Goal: Complete application form: Complete application form

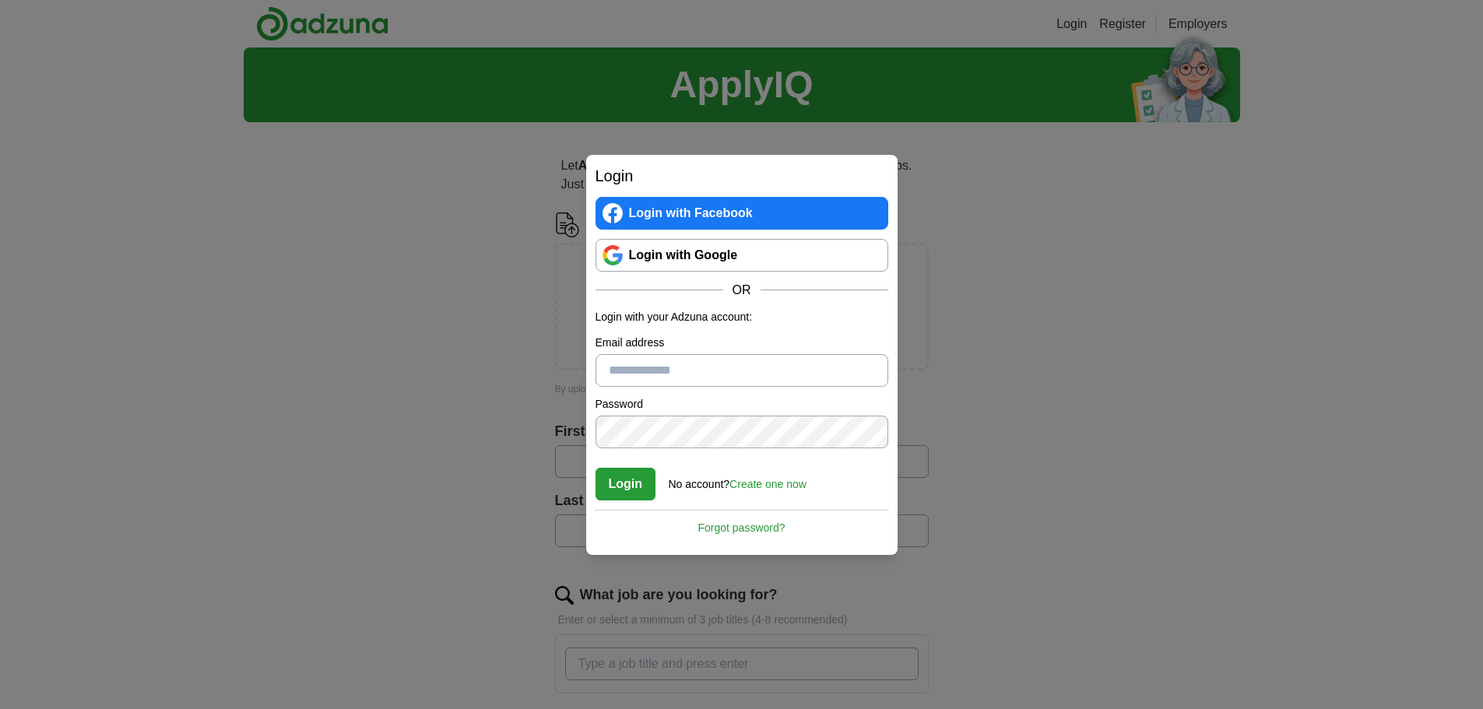
click at [704, 255] on link "Login with Google" at bounding box center [742, 255] width 293 height 33
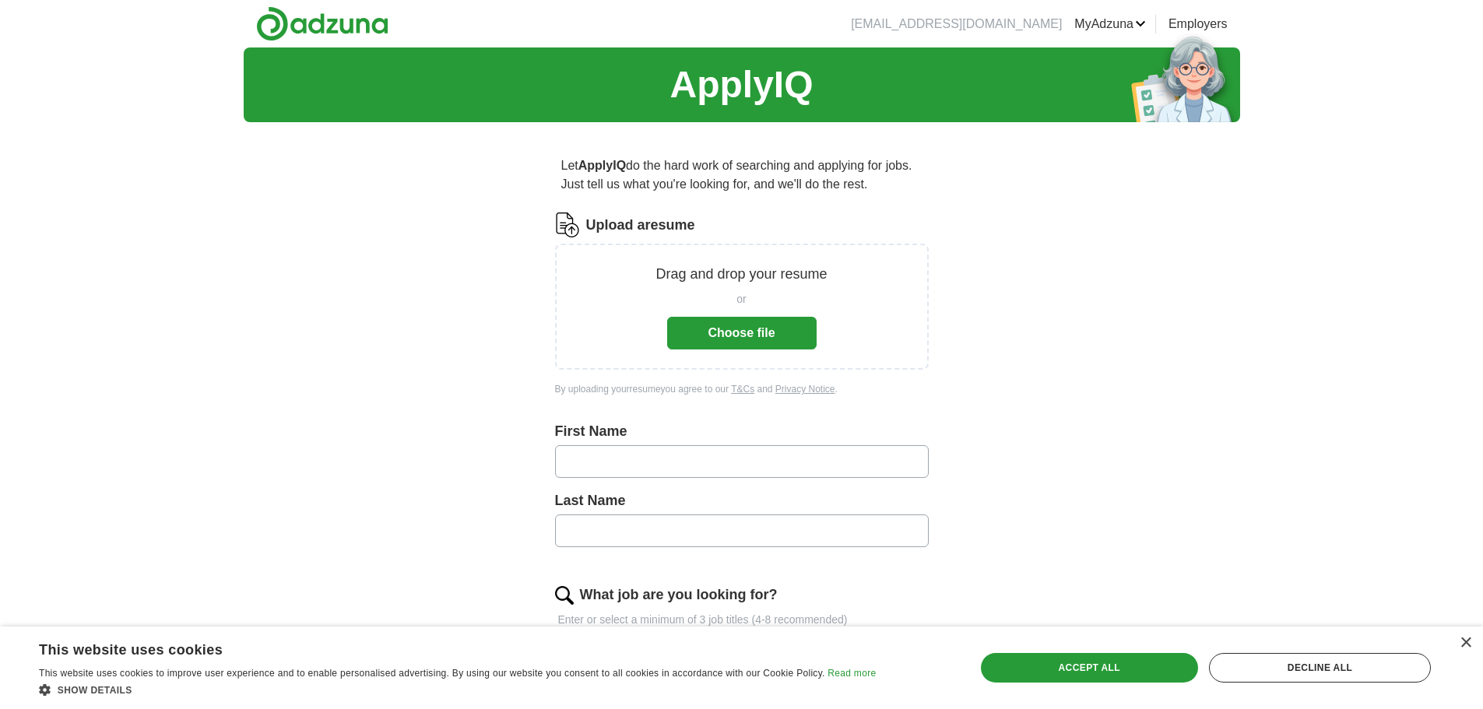
click at [683, 460] on input "text" at bounding box center [742, 461] width 374 height 33
type input "*******"
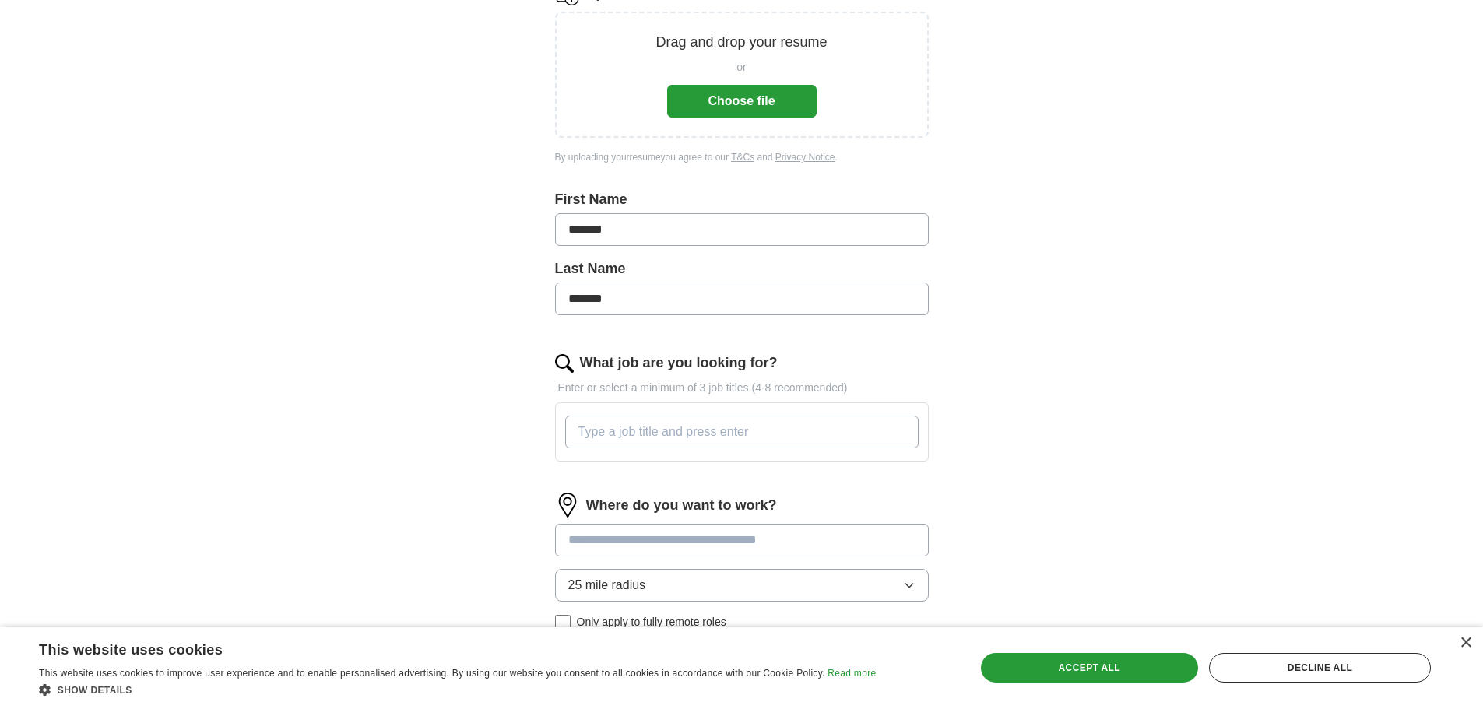
scroll to position [234, 0]
drag, startPoint x: 1275, startPoint y: 665, endPoint x: 1261, endPoint y: 659, distance: 15.3
click at [1273, 663] on div "Decline all" at bounding box center [1320, 668] width 222 height 30
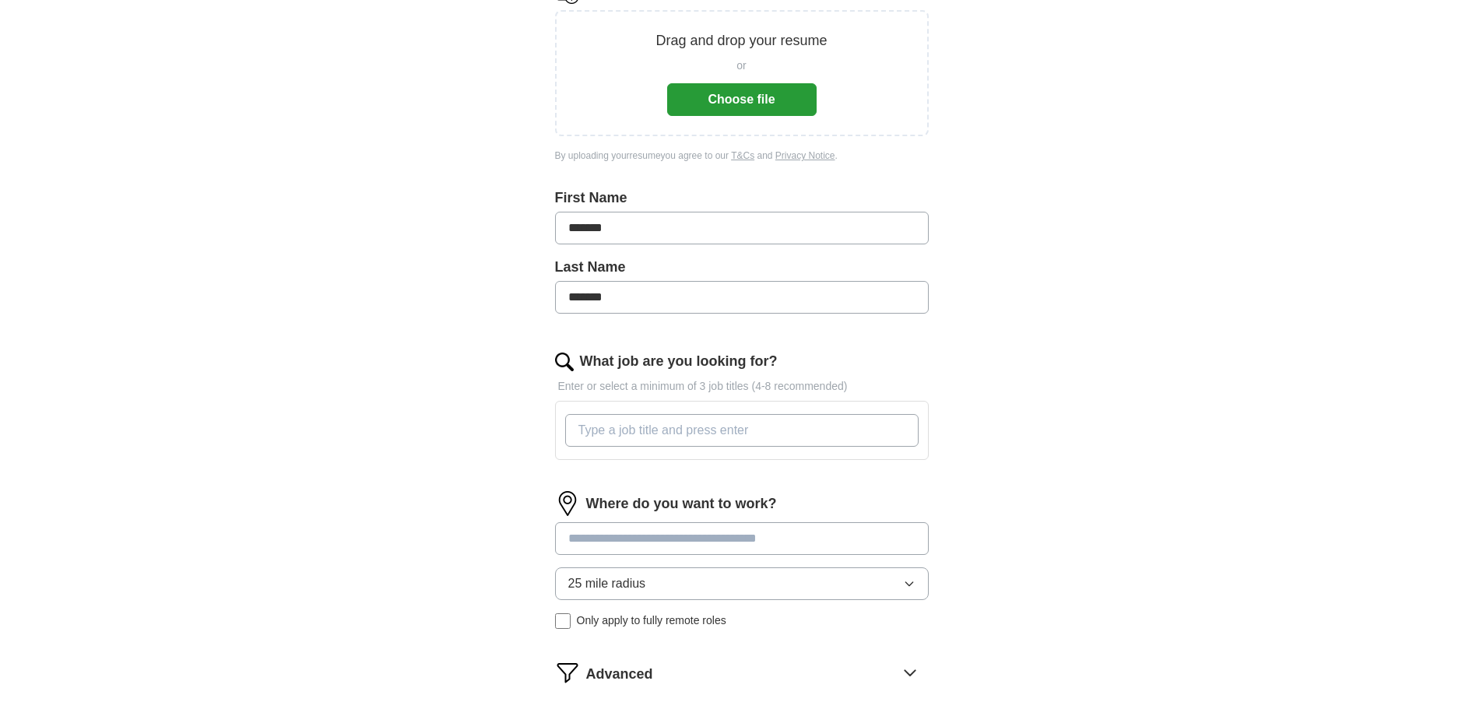
click at [786, 427] on input "What job are you looking for?" at bounding box center [741, 430] width 353 height 33
type input "Business analyst"
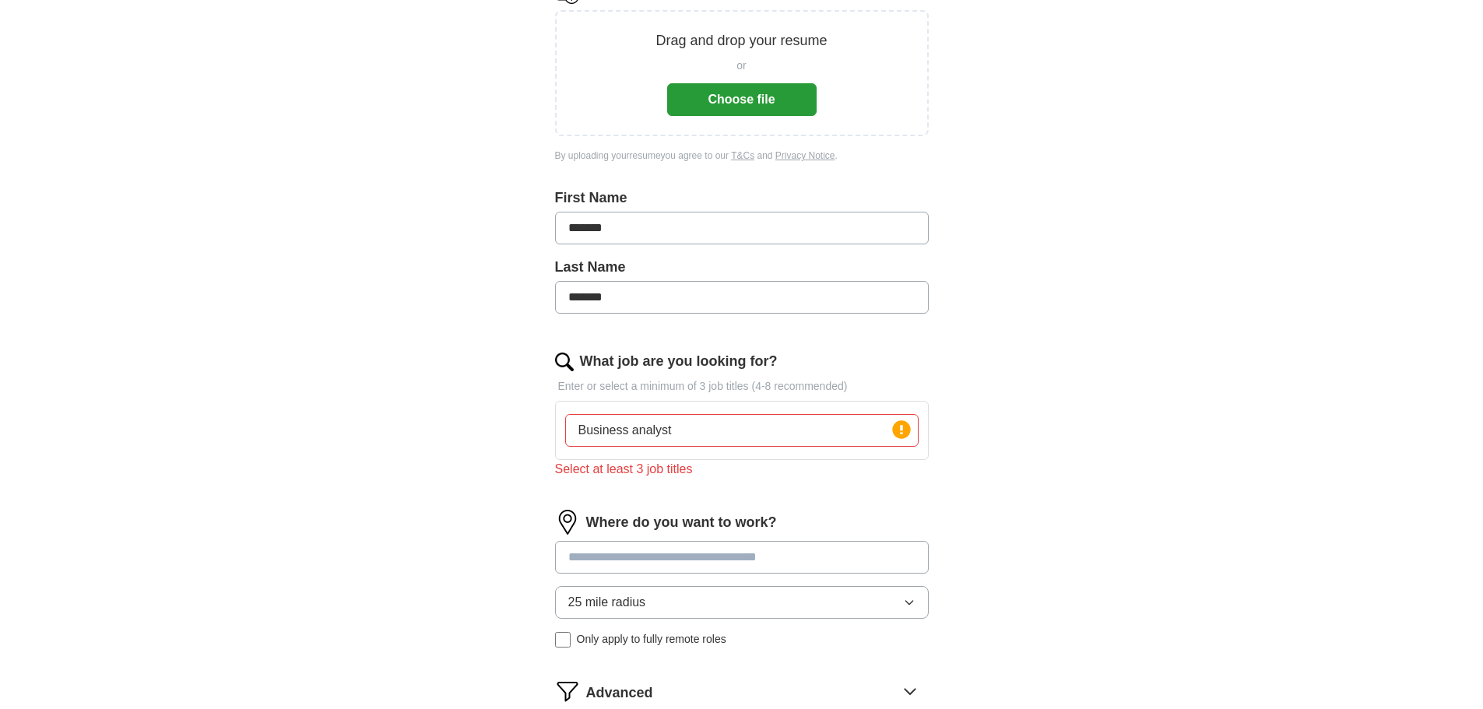
click at [742, 546] on input at bounding box center [742, 557] width 374 height 33
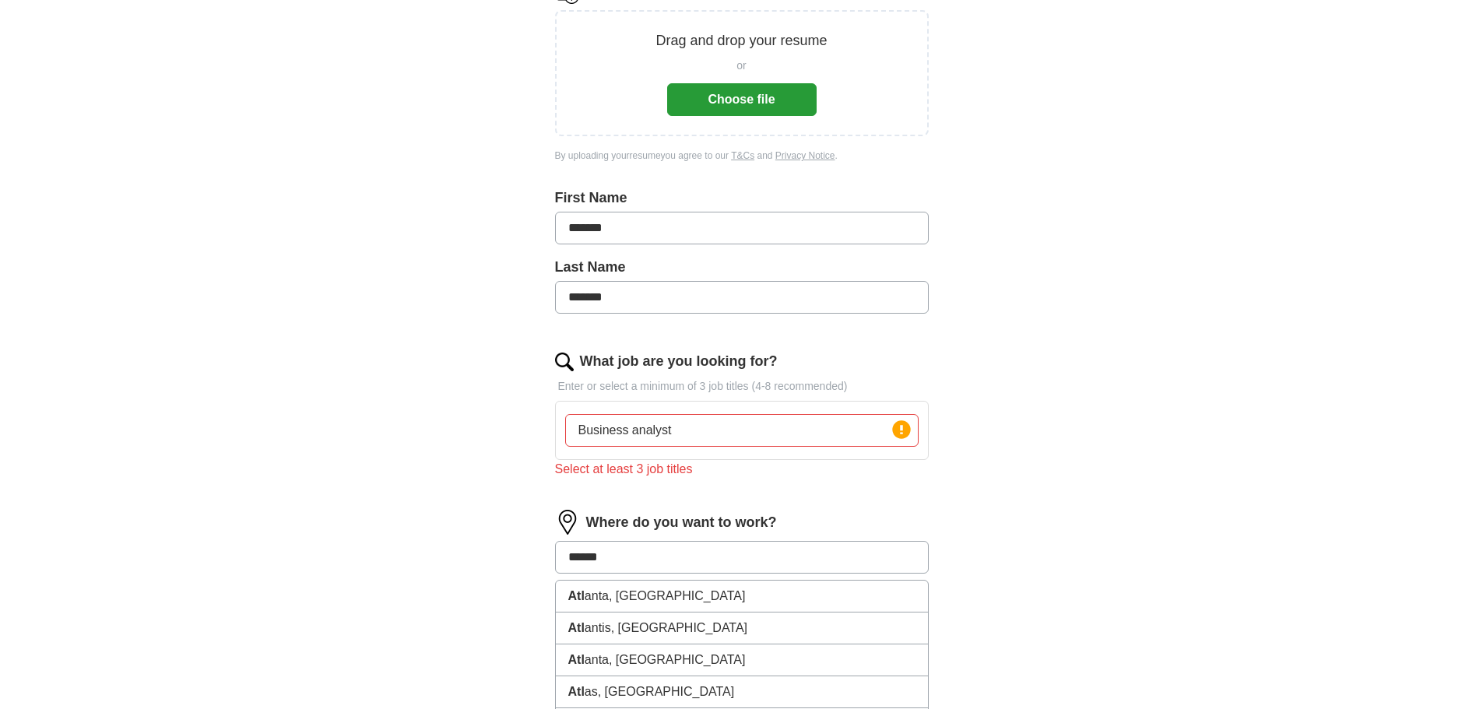
type input "*******"
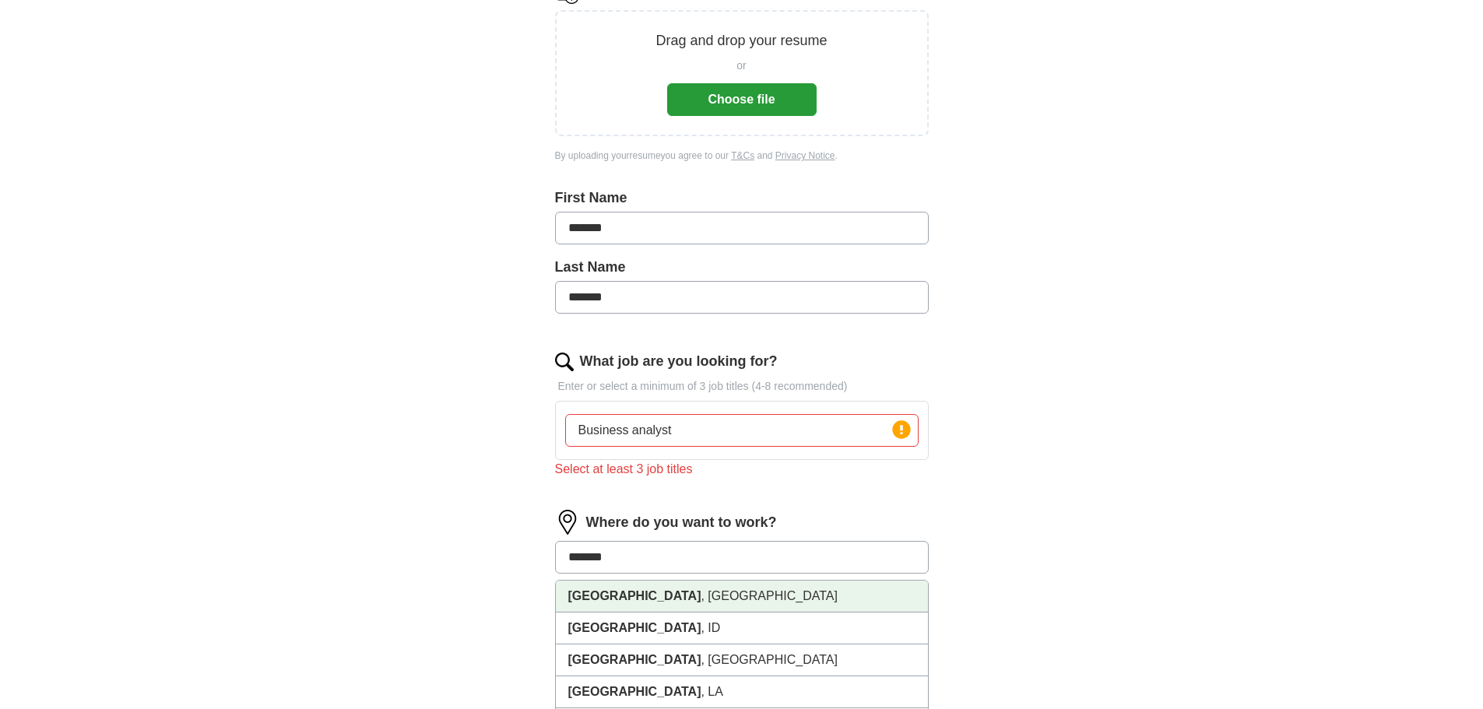
click at [687, 599] on li "Atlanta , GA" at bounding box center [742, 597] width 372 height 32
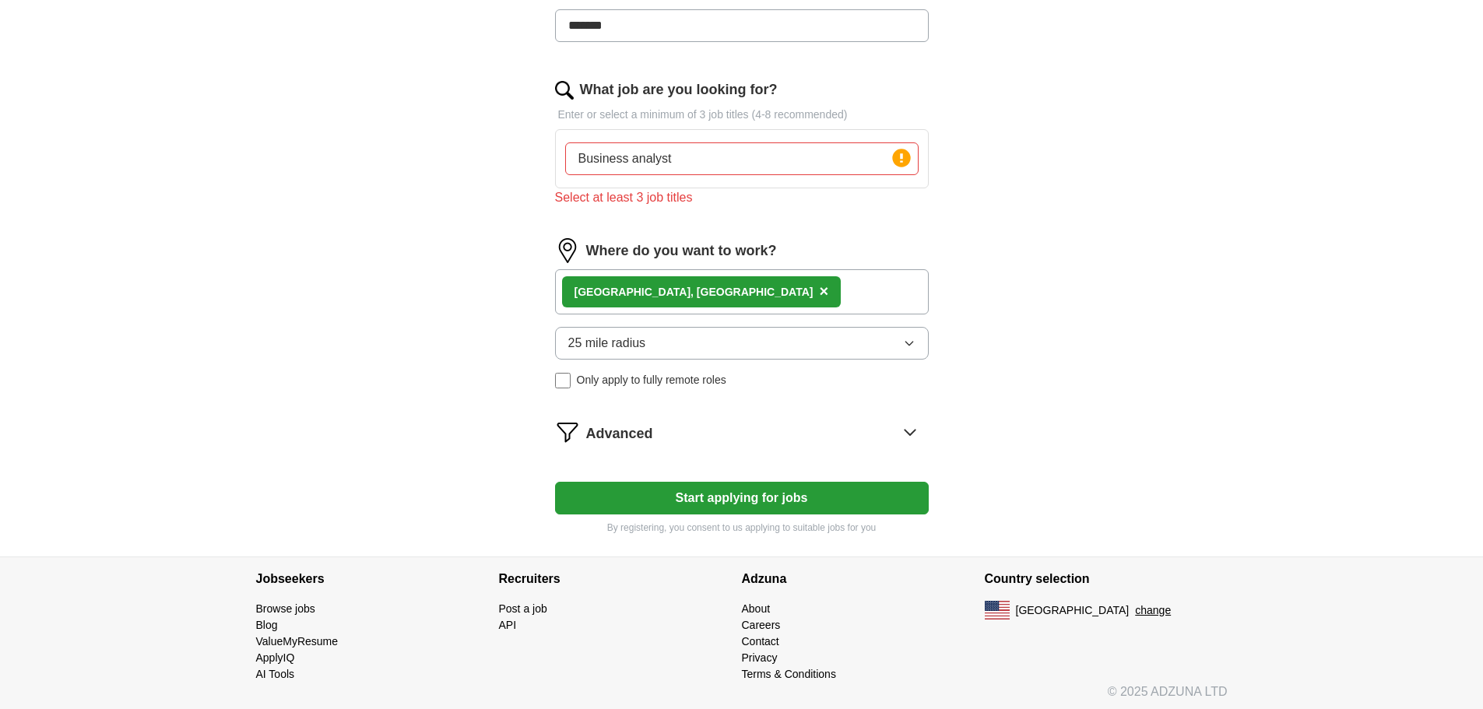
scroll to position [525, 0]
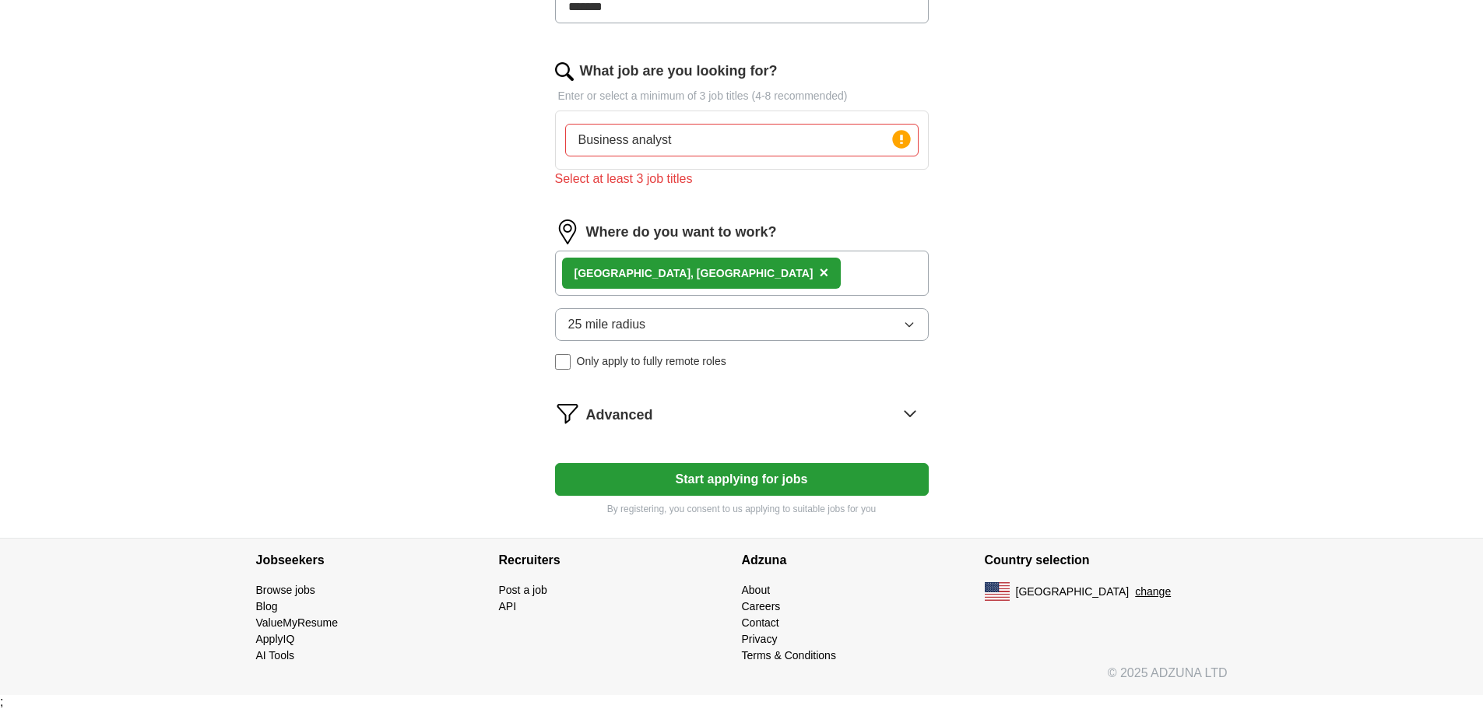
click at [712, 477] on button "Start applying for jobs" at bounding box center [742, 479] width 374 height 33
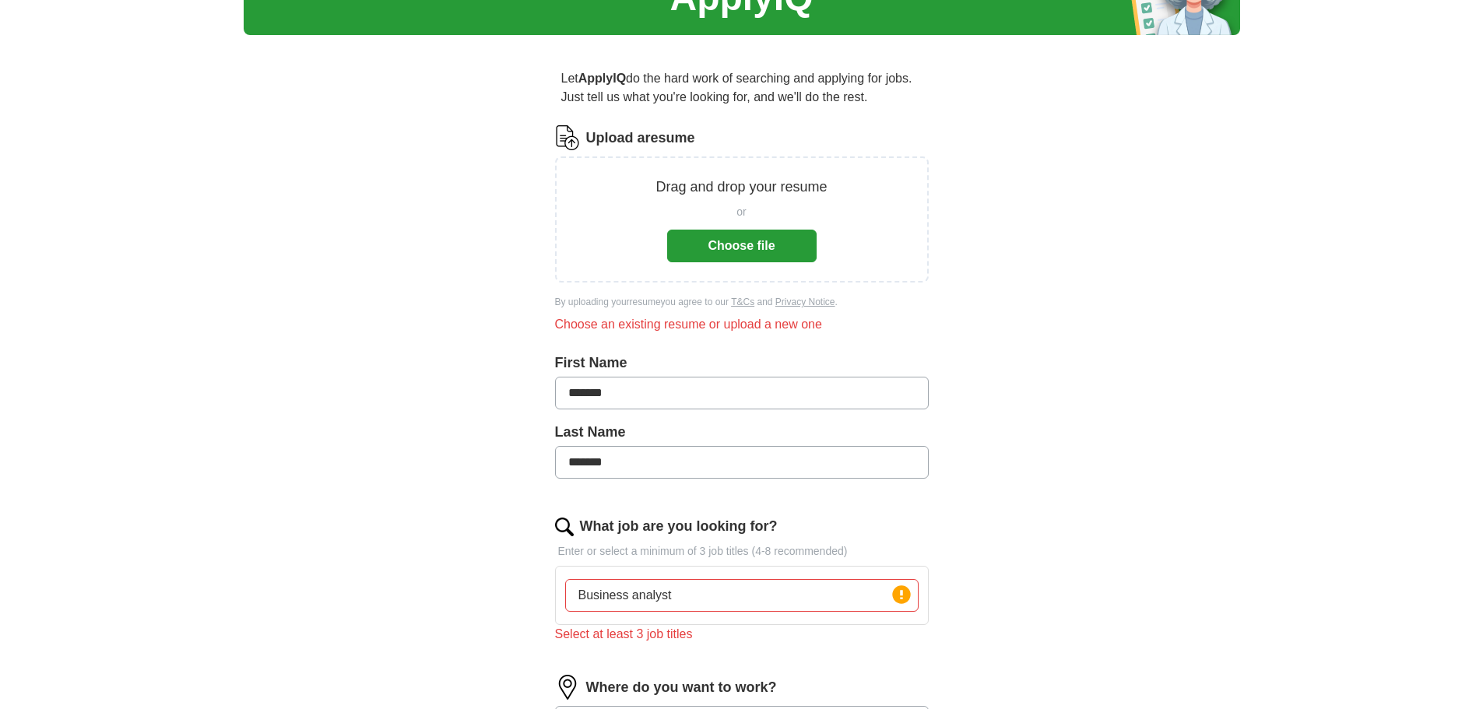
scroll to position [234, 0]
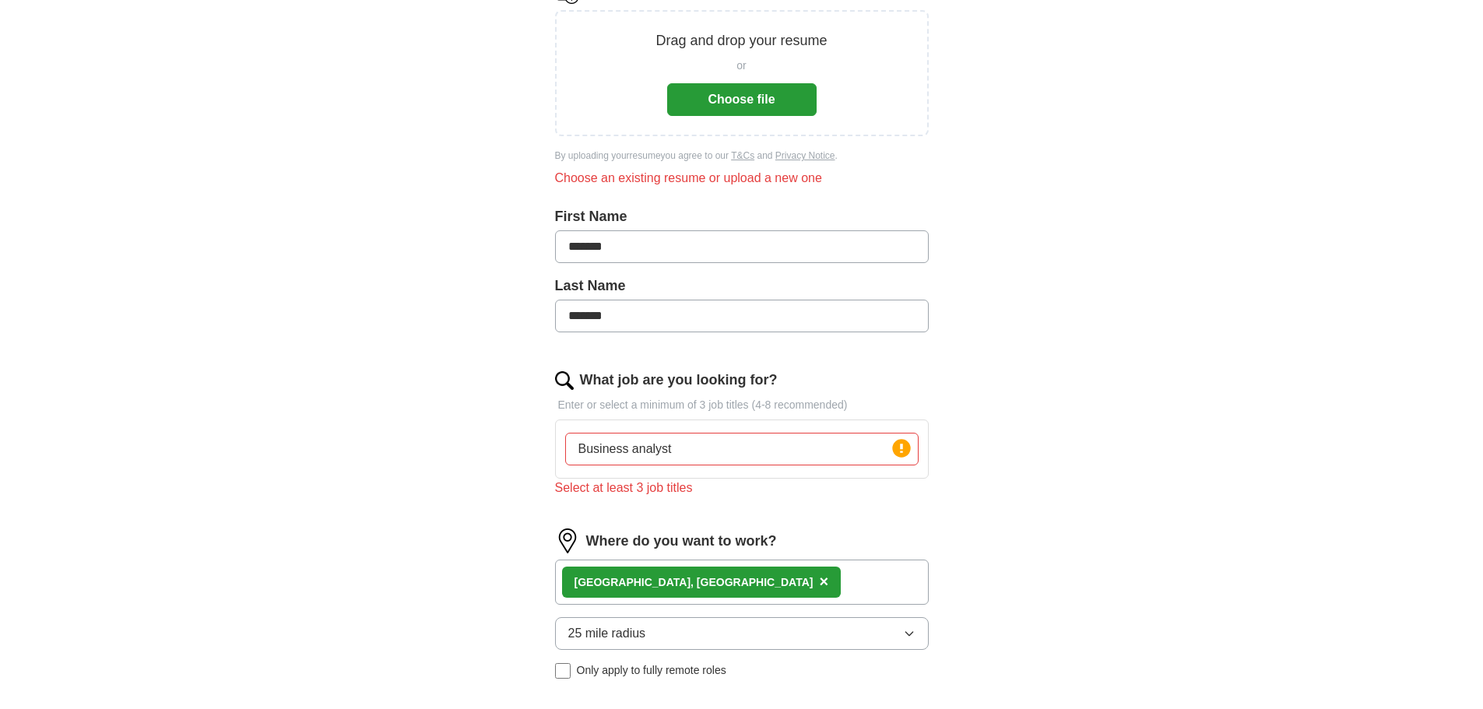
click at [773, 452] on input "Business analyst" at bounding box center [741, 449] width 353 height 33
type input "Business analyst, business intelligence analyst, Business system analyst"
click at [771, 101] on button "Choose file" at bounding box center [741, 99] width 149 height 33
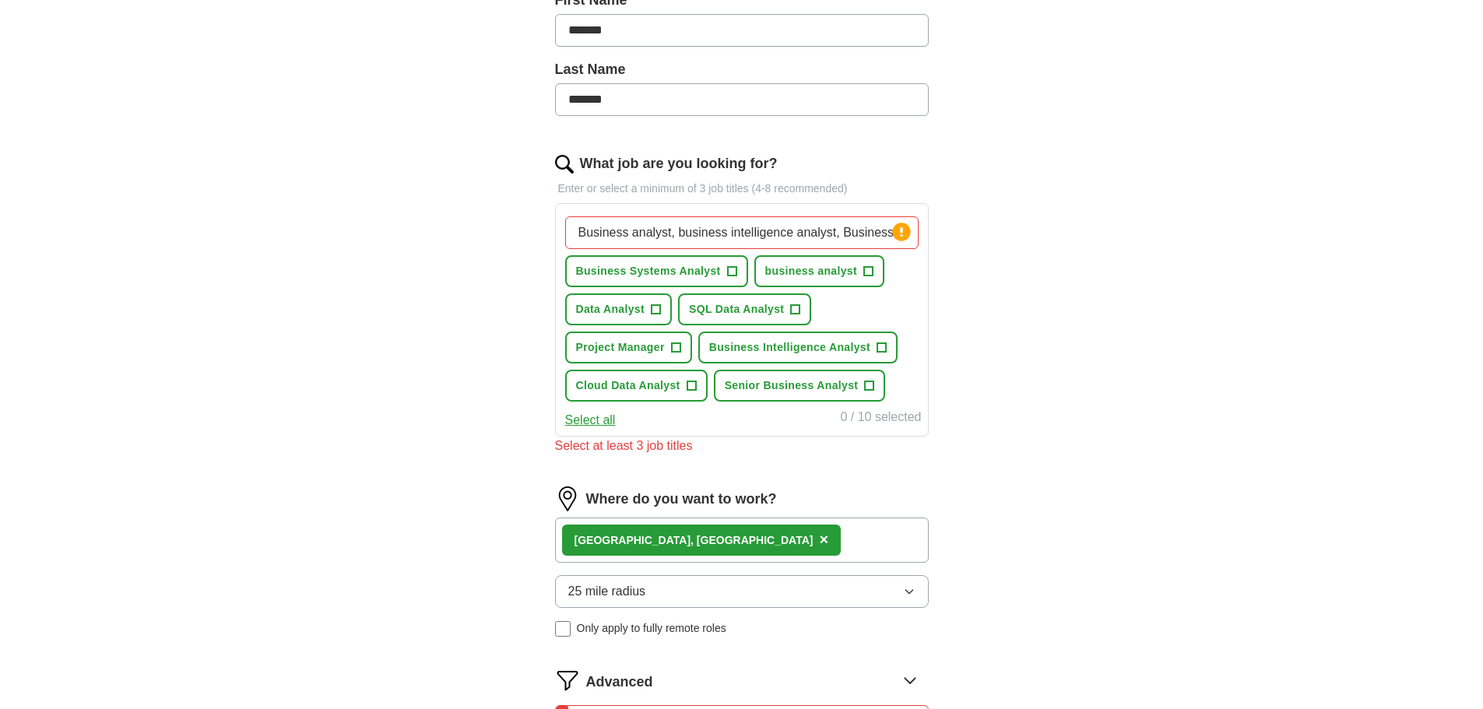
scroll to position [467, 0]
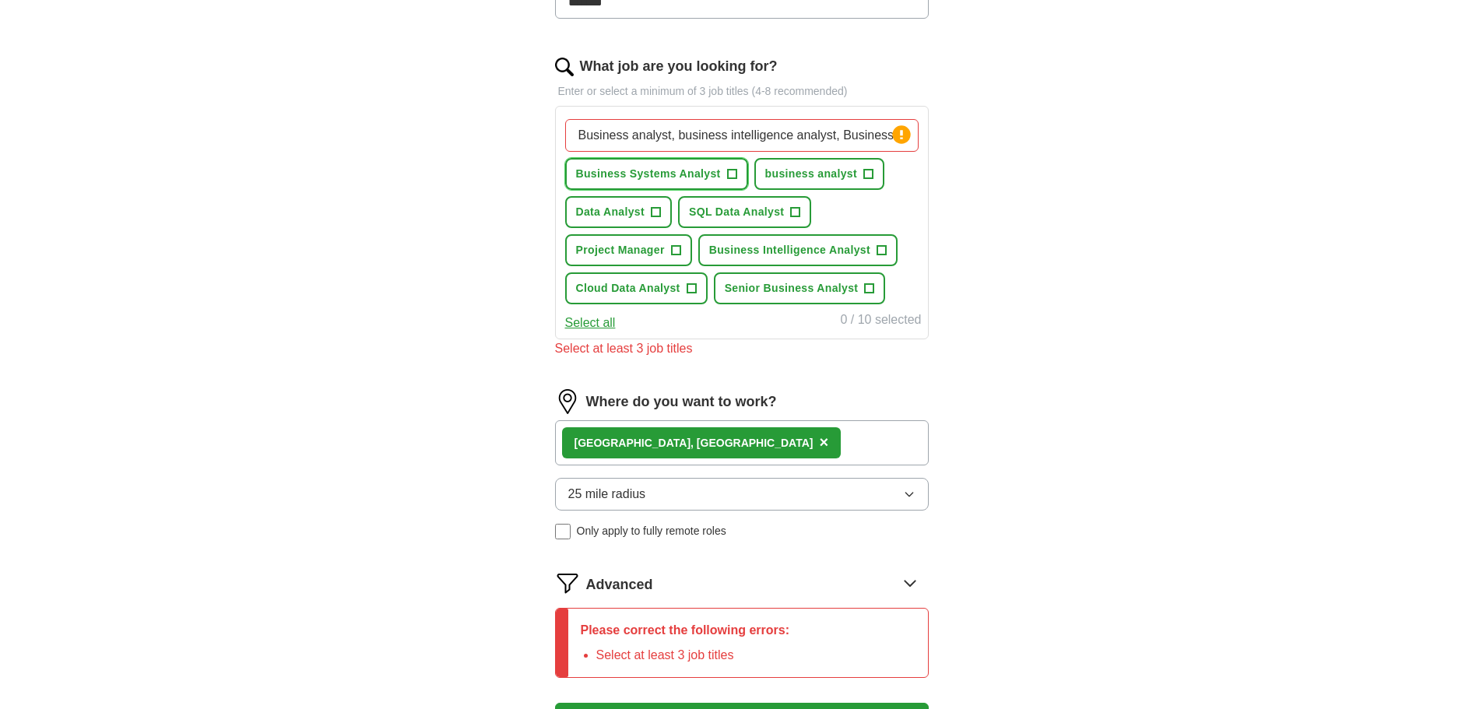
click at [733, 181] on span "+" at bounding box center [731, 174] width 9 height 12
click at [866, 172] on span "+" at bounding box center [868, 174] width 9 height 12
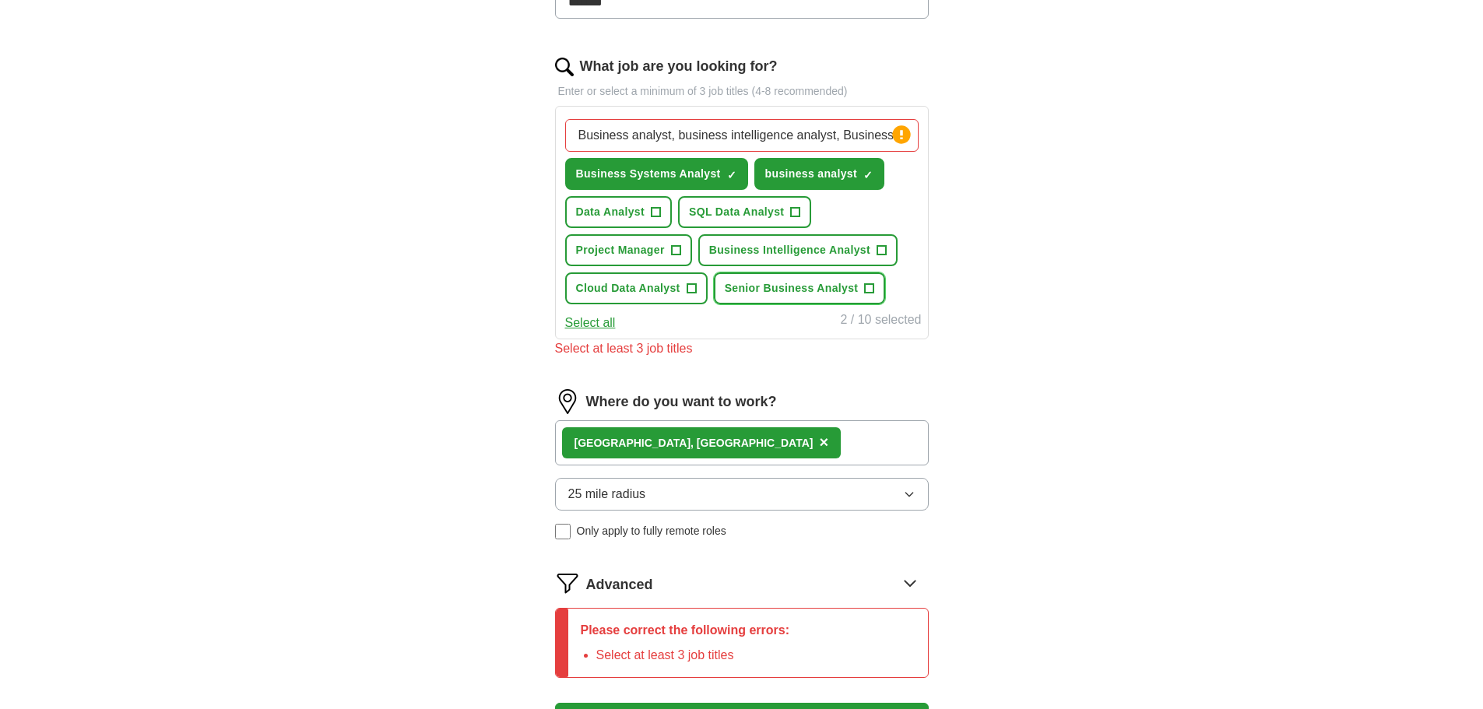
click at [814, 289] on span "Senior Business Analyst" at bounding box center [792, 288] width 134 height 16
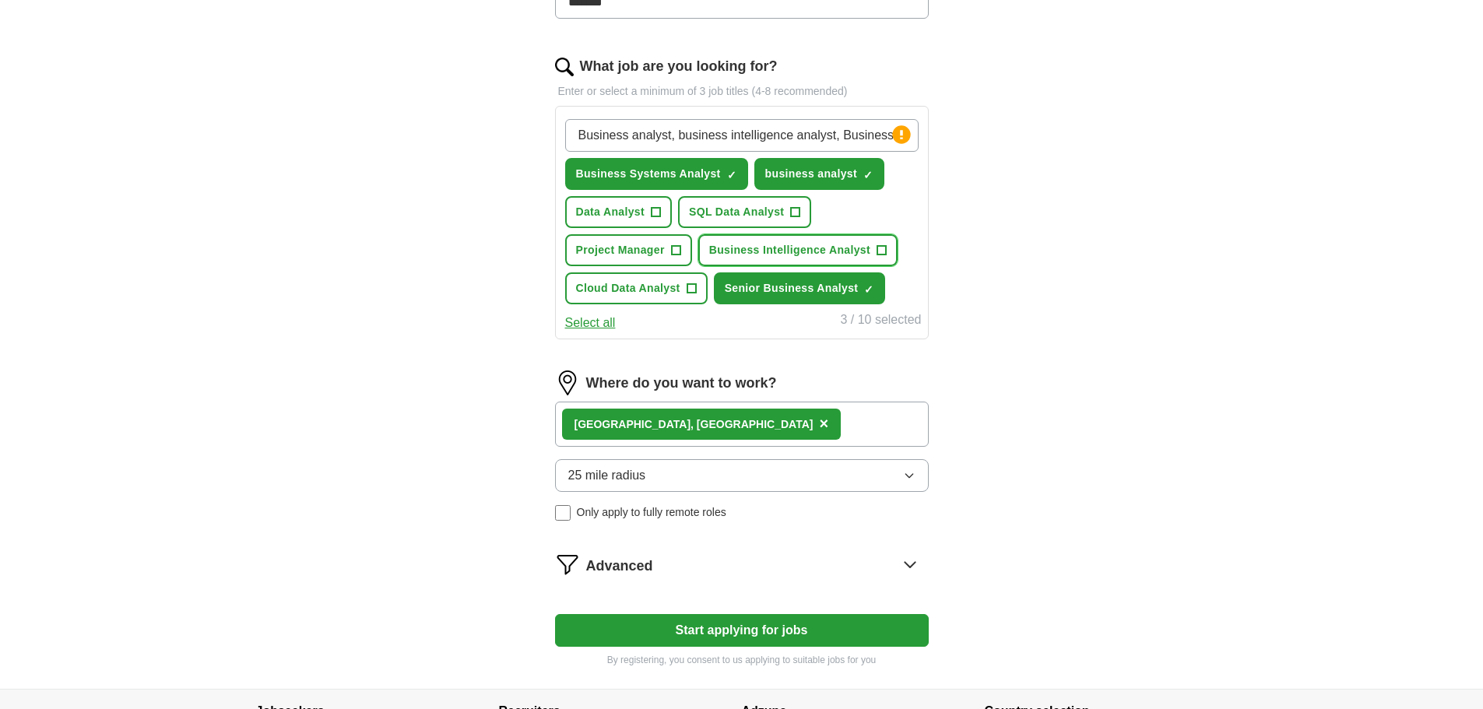
click at [775, 254] on span "Business Intelligence Analyst" at bounding box center [789, 250] width 161 height 16
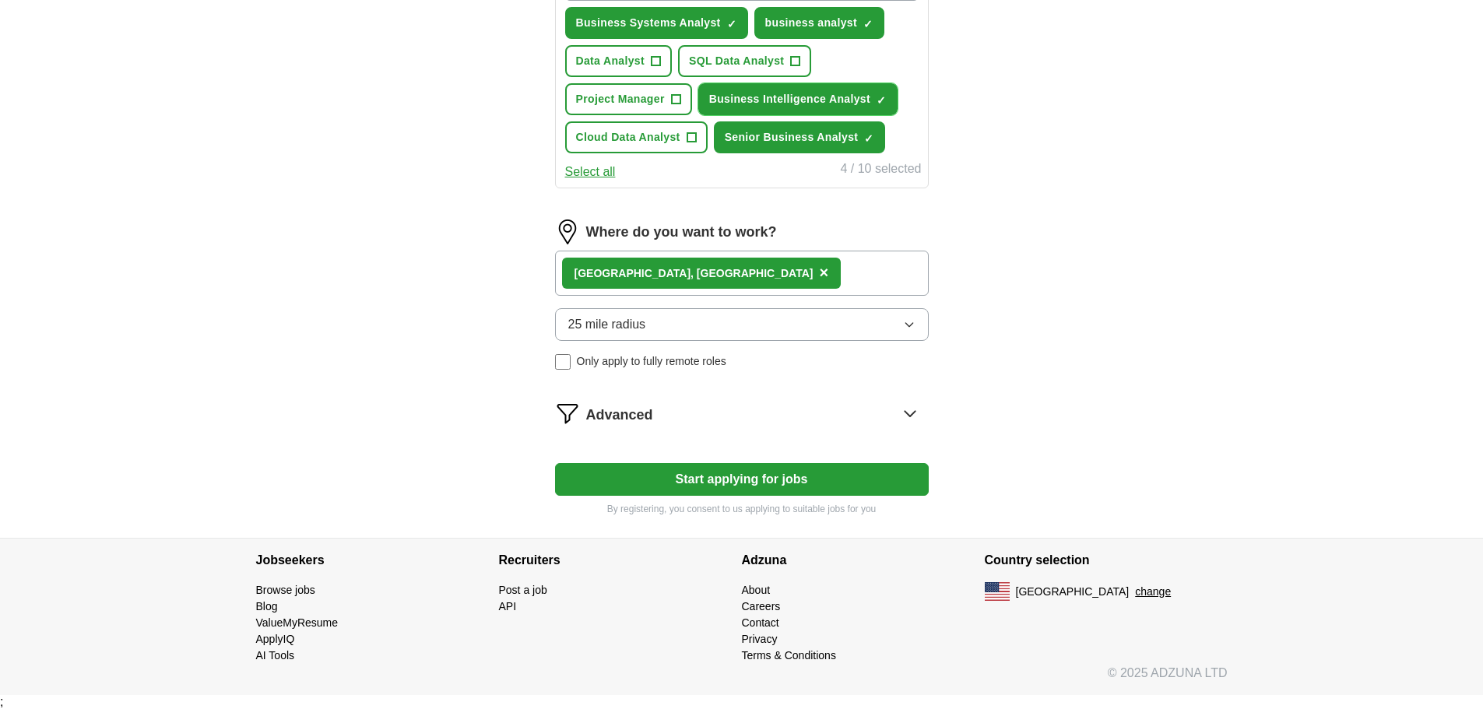
scroll to position [620, 0]
click at [767, 469] on button "Start applying for jobs" at bounding box center [742, 479] width 374 height 33
select select "**"
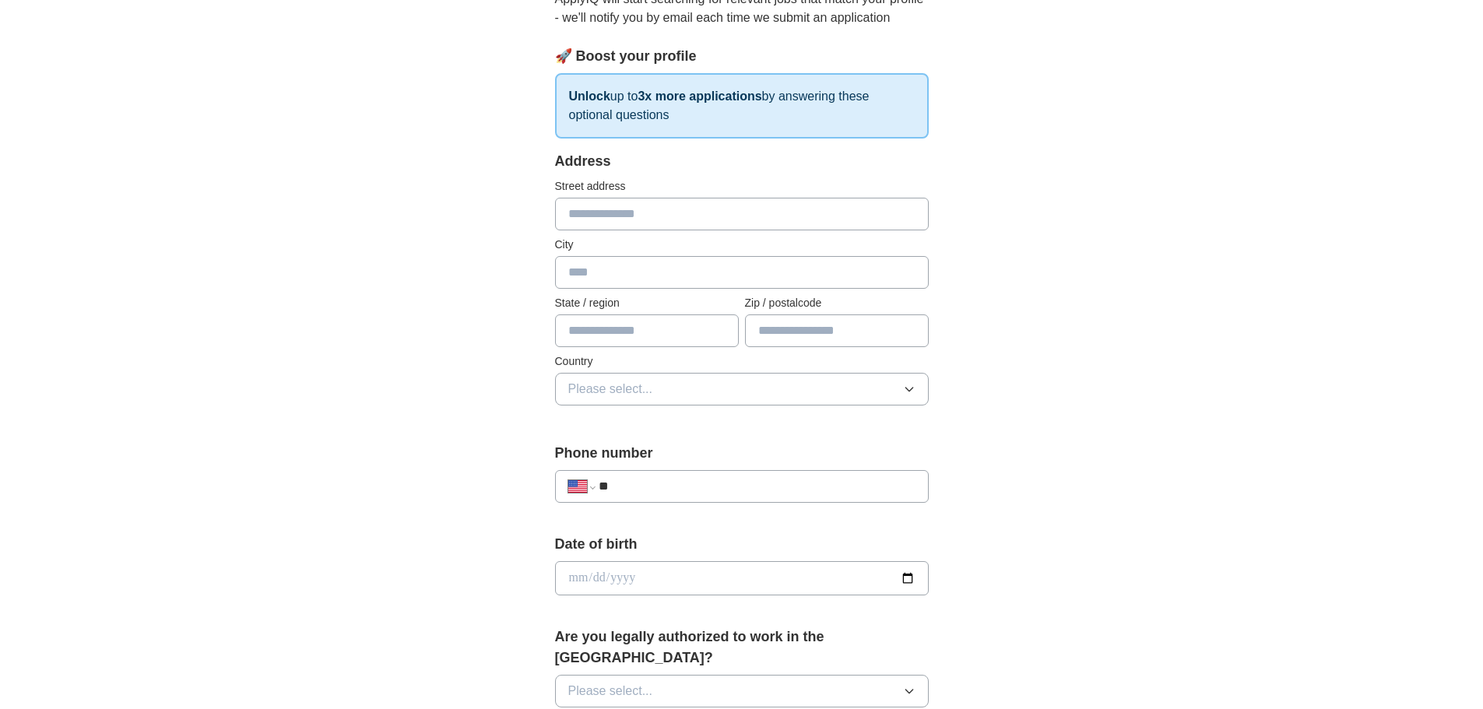
scroll to position [234, 0]
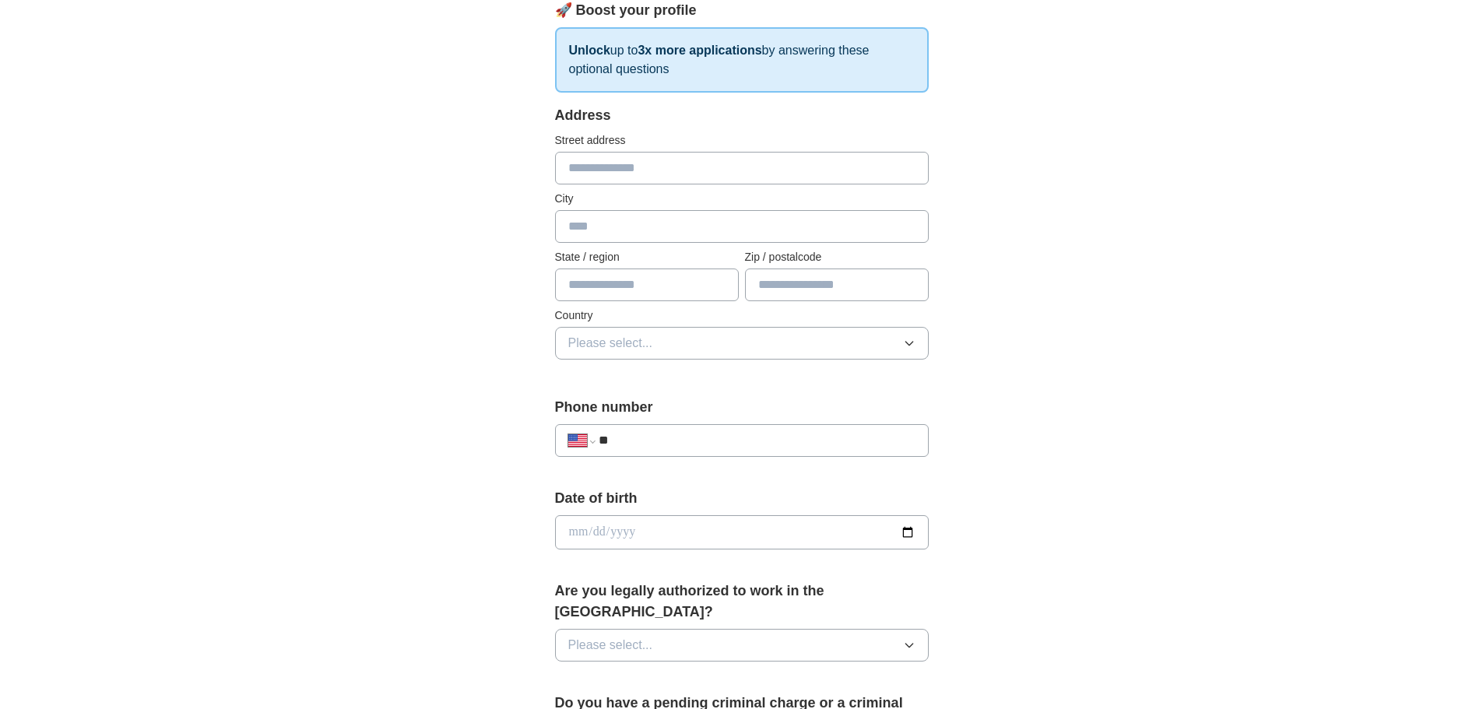
click at [656, 166] on input "text" at bounding box center [742, 168] width 374 height 33
type input "**********"
type input "**"
type input "*****"
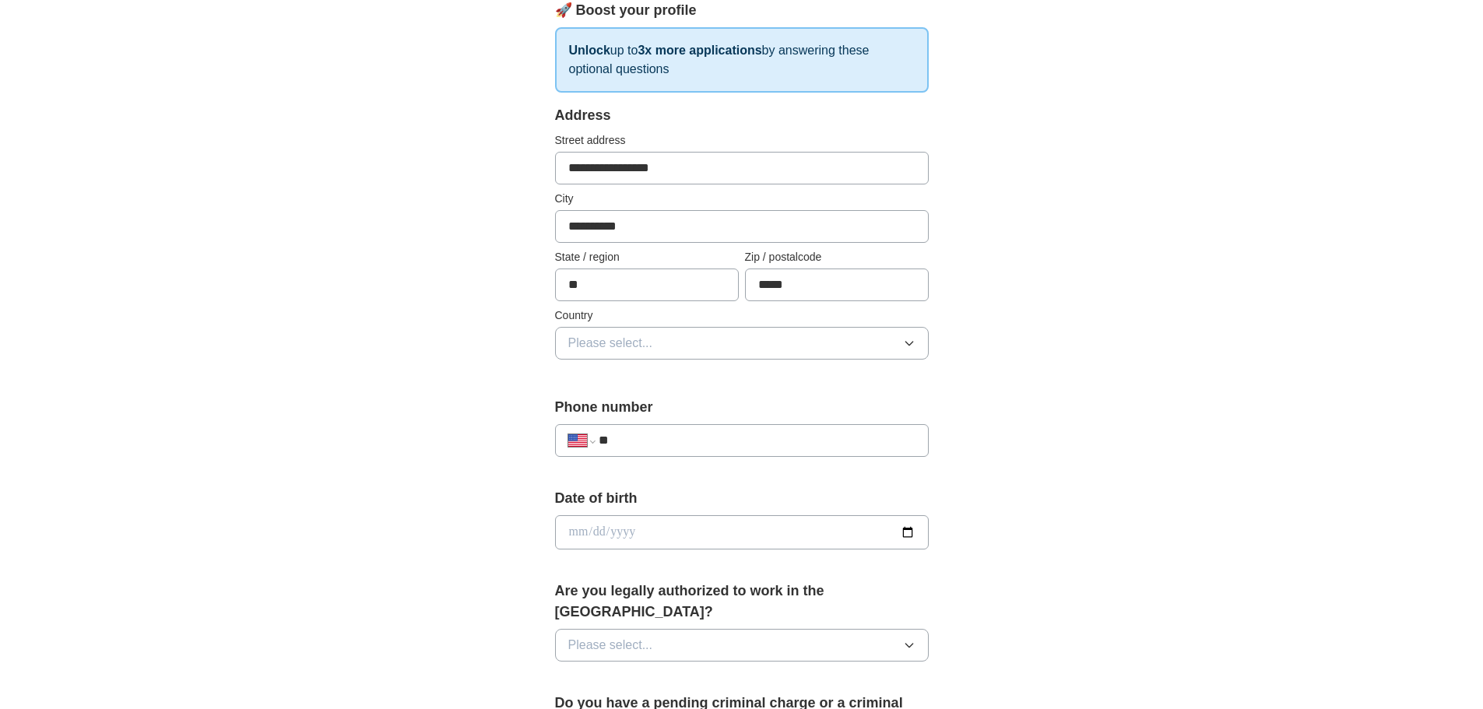
drag, startPoint x: 683, startPoint y: 166, endPoint x: 440, endPoint y: 138, distance: 244.5
click at [440, 138] on div "**********" at bounding box center [742, 523] width 996 height 1418
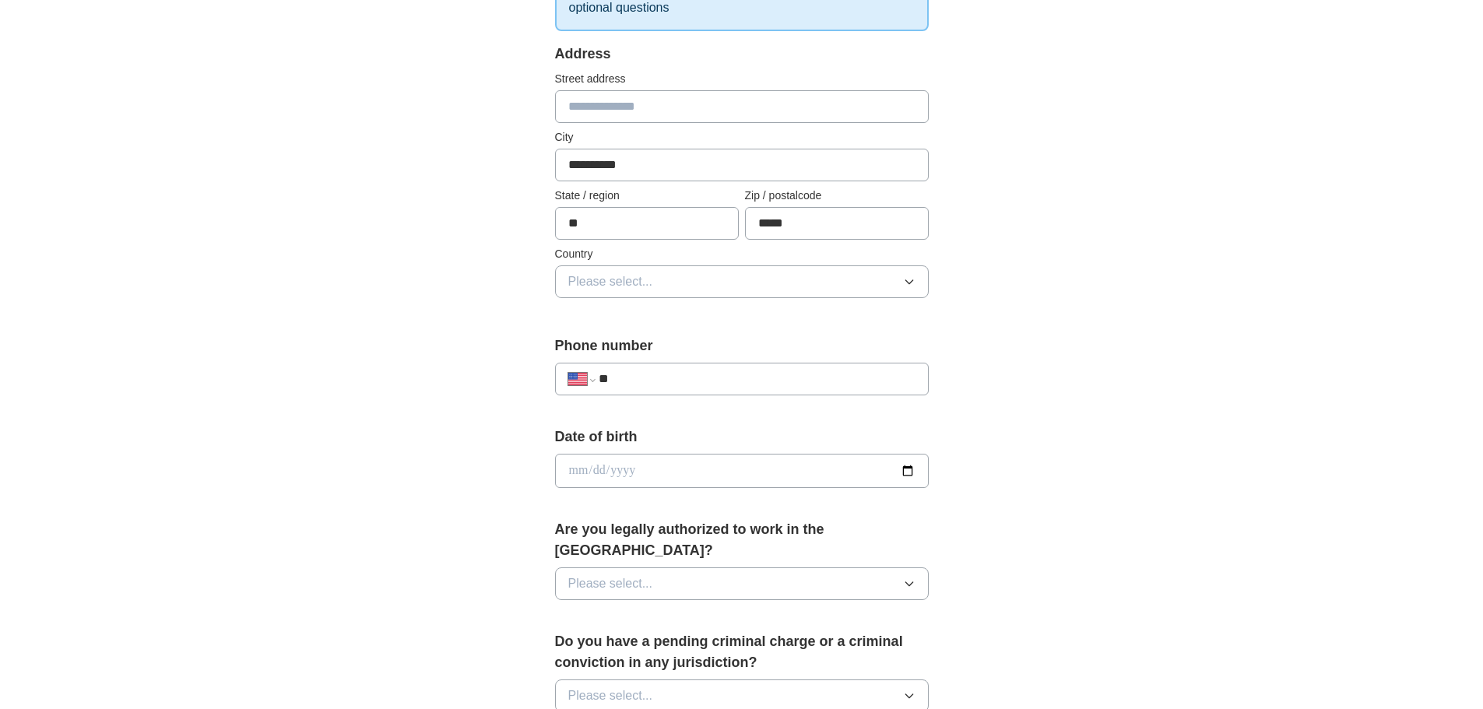
scroll to position [389, 0]
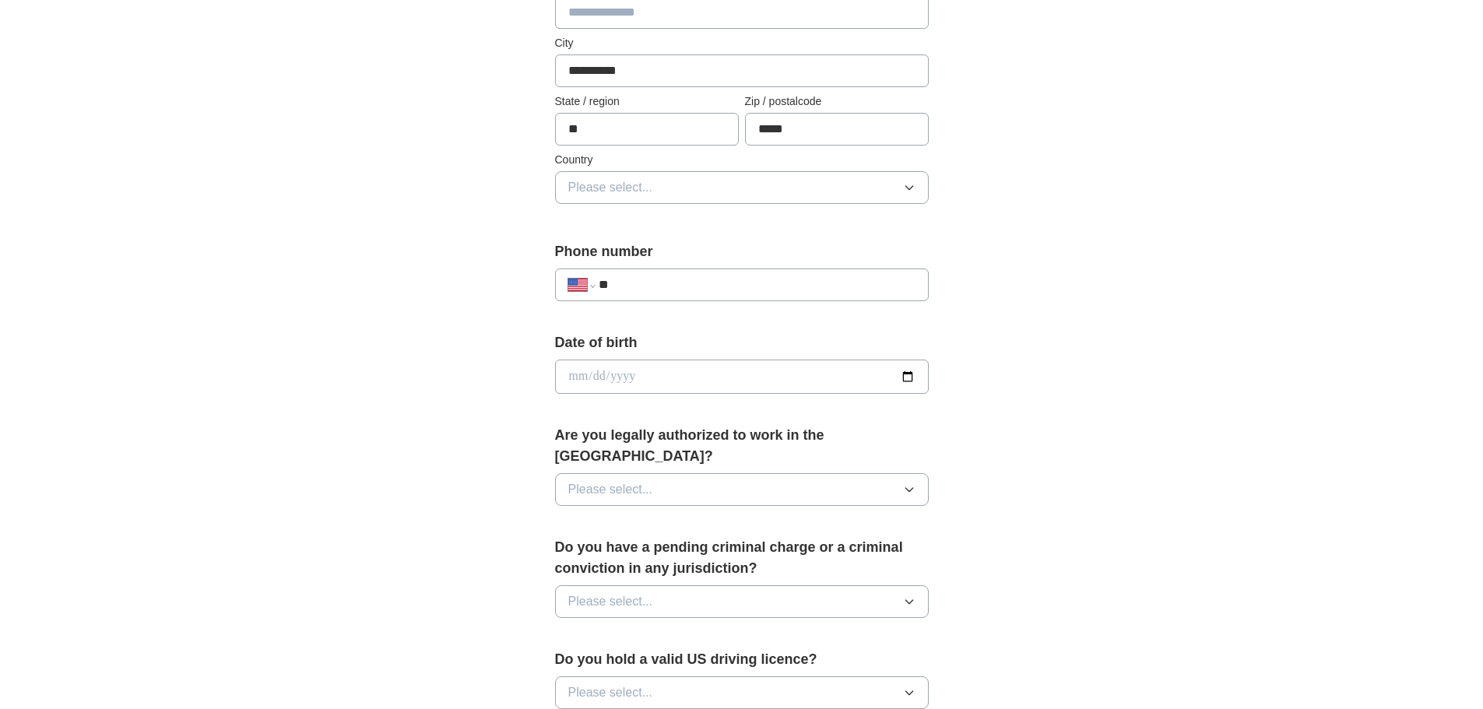
click at [678, 282] on input "**" at bounding box center [757, 285] width 316 height 19
click at [700, 369] on input "date" at bounding box center [742, 377] width 374 height 34
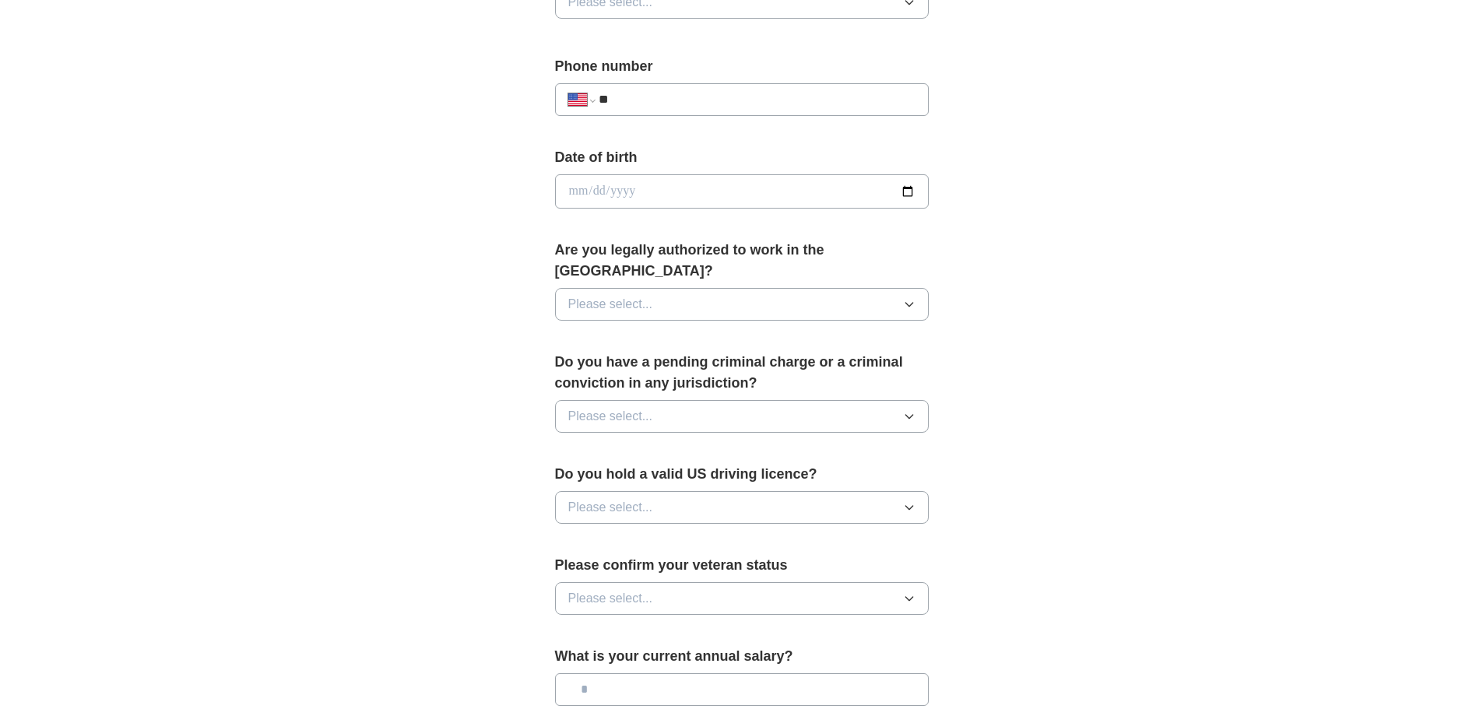
scroll to position [623, 0]
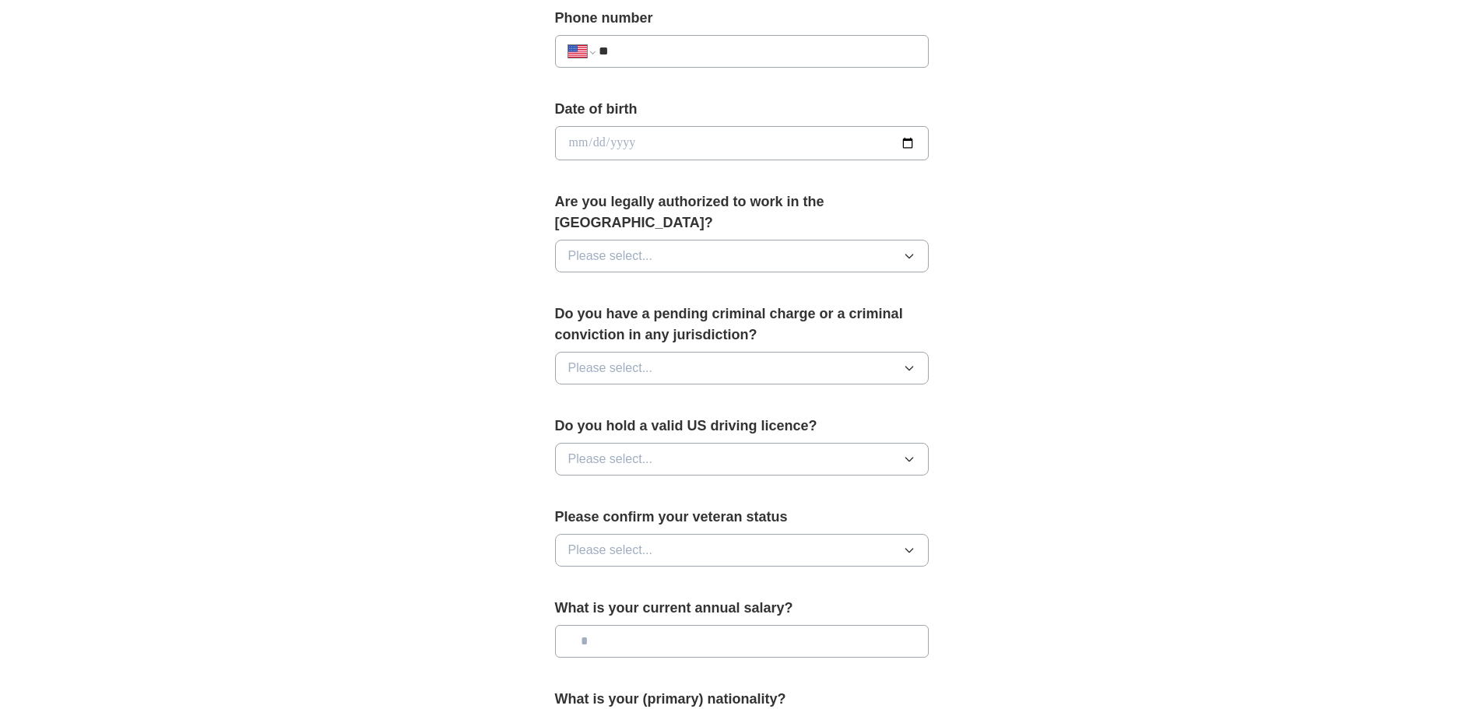
click at [713, 240] on button "Please select..." at bounding box center [742, 256] width 374 height 33
click at [619, 283] on div "Yes" at bounding box center [741, 292] width 347 height 19
click at [635, 359] on span "Please select..." at bounding box center [610, 368] width 85 height 19
click at [641, 424] on li "No" at bounding box center [742, 436] width 372 height 32
click at [637, 450] on span "Please select..." at bounding box center [610, 459] width 85 height 19
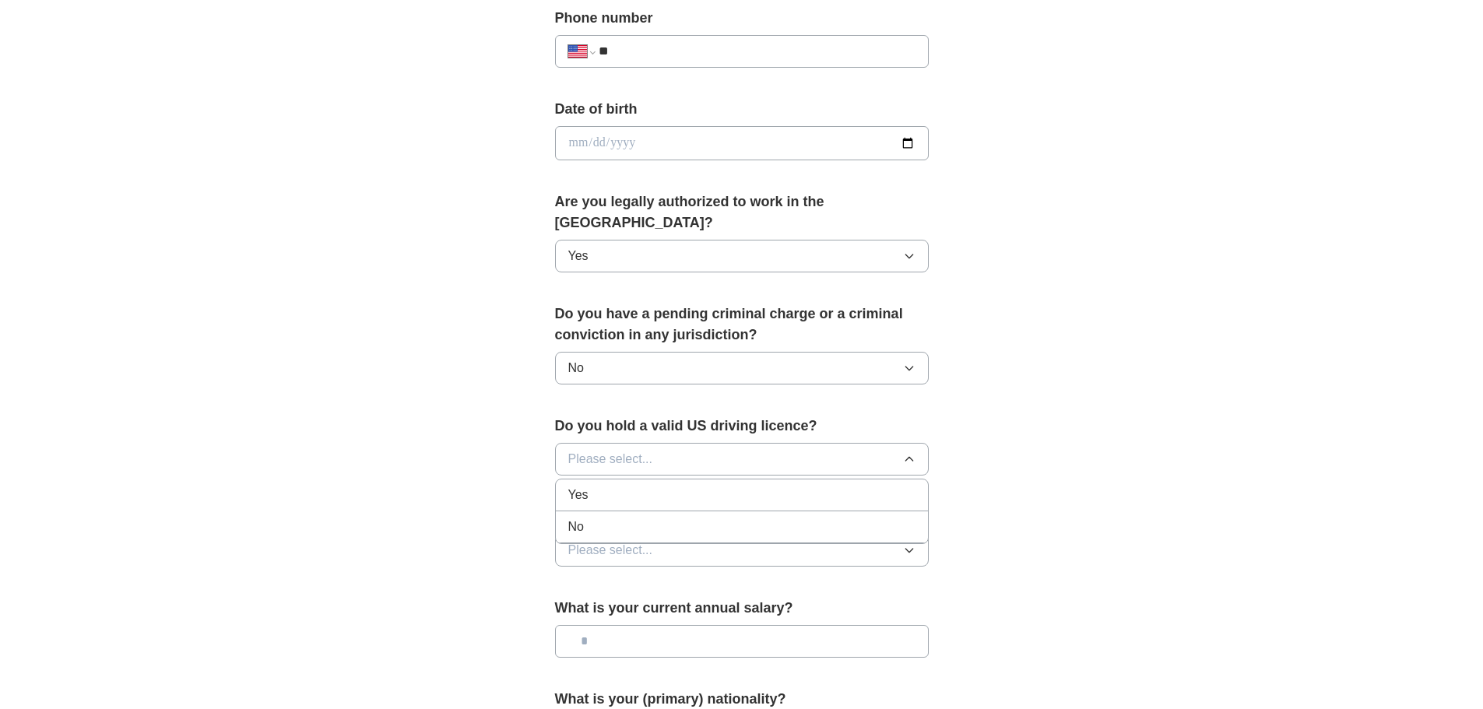
click at [627, 486] on div "Yes" at bounding box center [741, 495] width 347 height 19
click at [637, 541] on span "Please select..." at bounding box center [610, 550] width 85 height 19
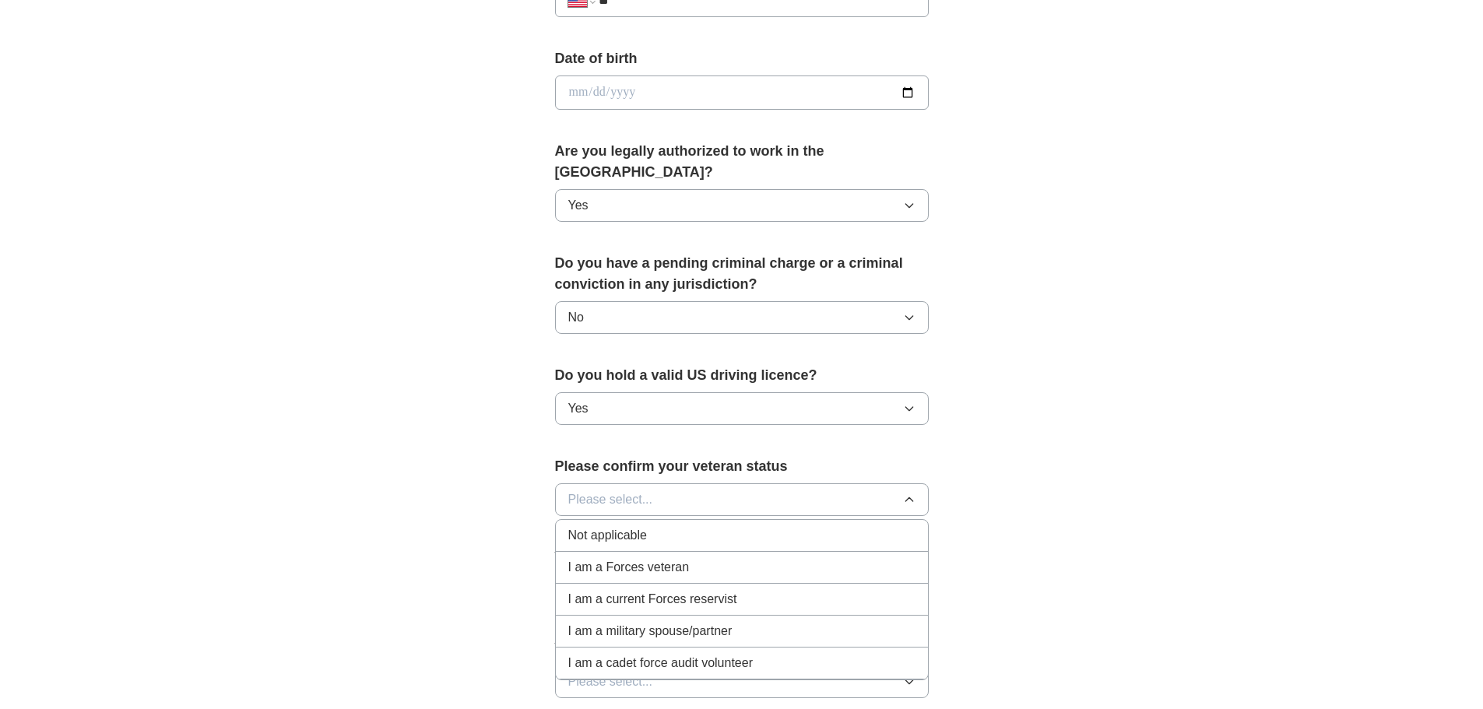
scroll to position [701, 0]
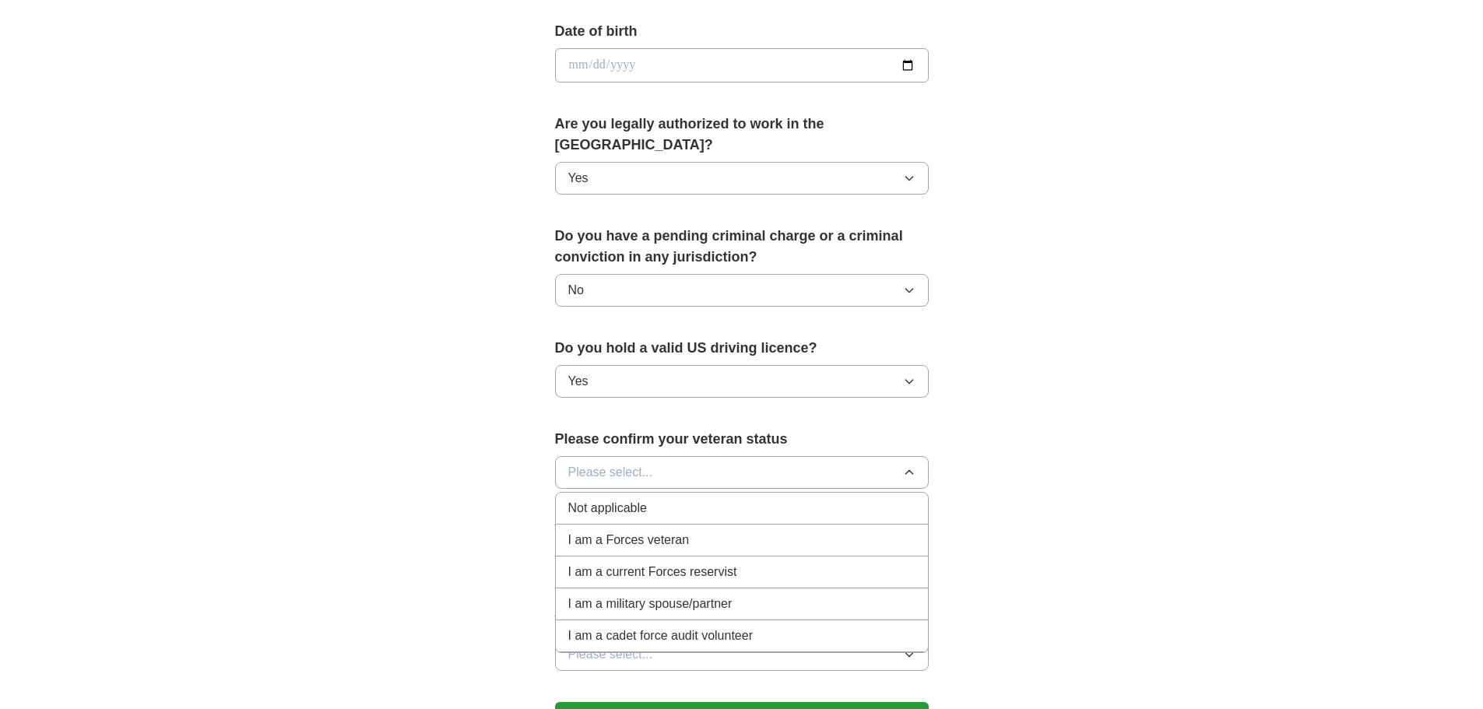
click at [619, 499] on span "Not applicable" at bounding box center [607, 508] width 79 height 19
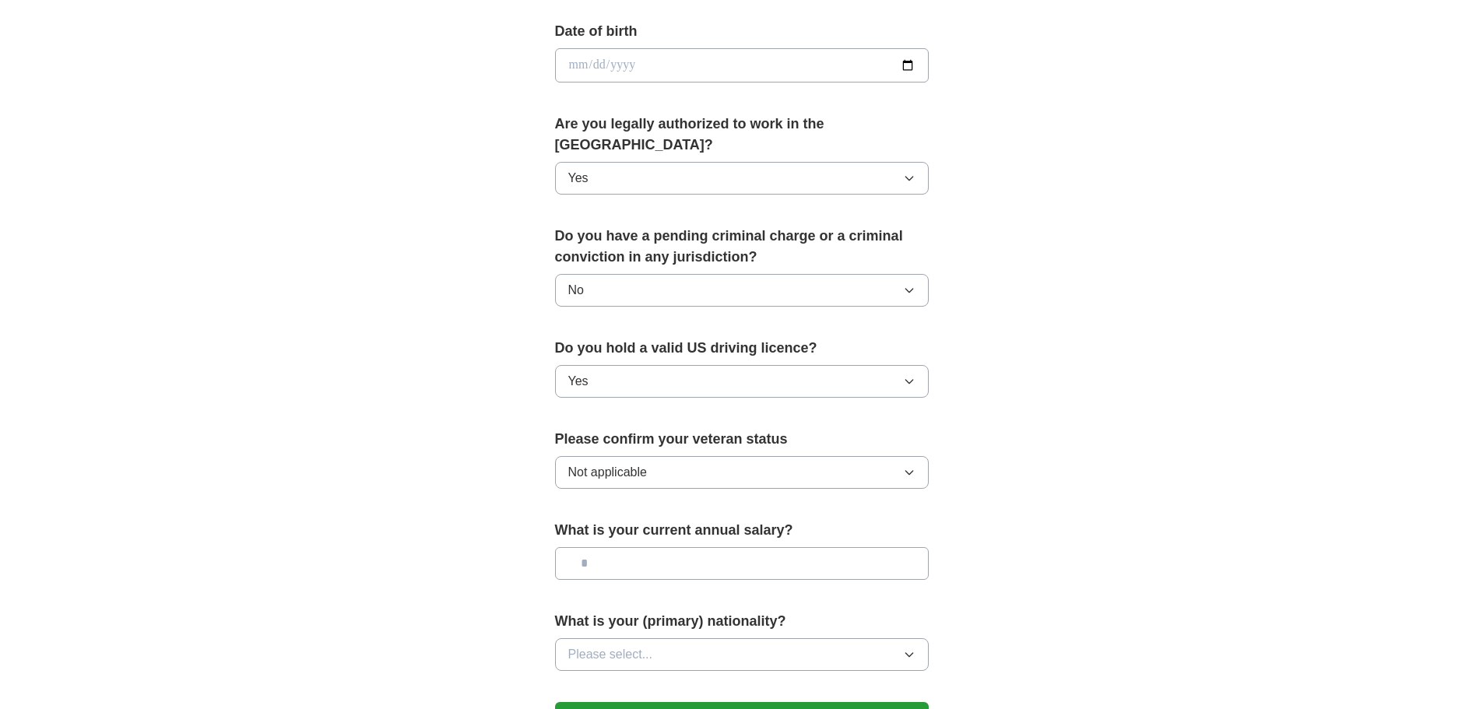
click at [634, 547] on input "text" at bounding box center [742, 563] width 374 height 33
click at [663, 638] on button "Please select..." at bounding box center [742, 654] width 374 height 33
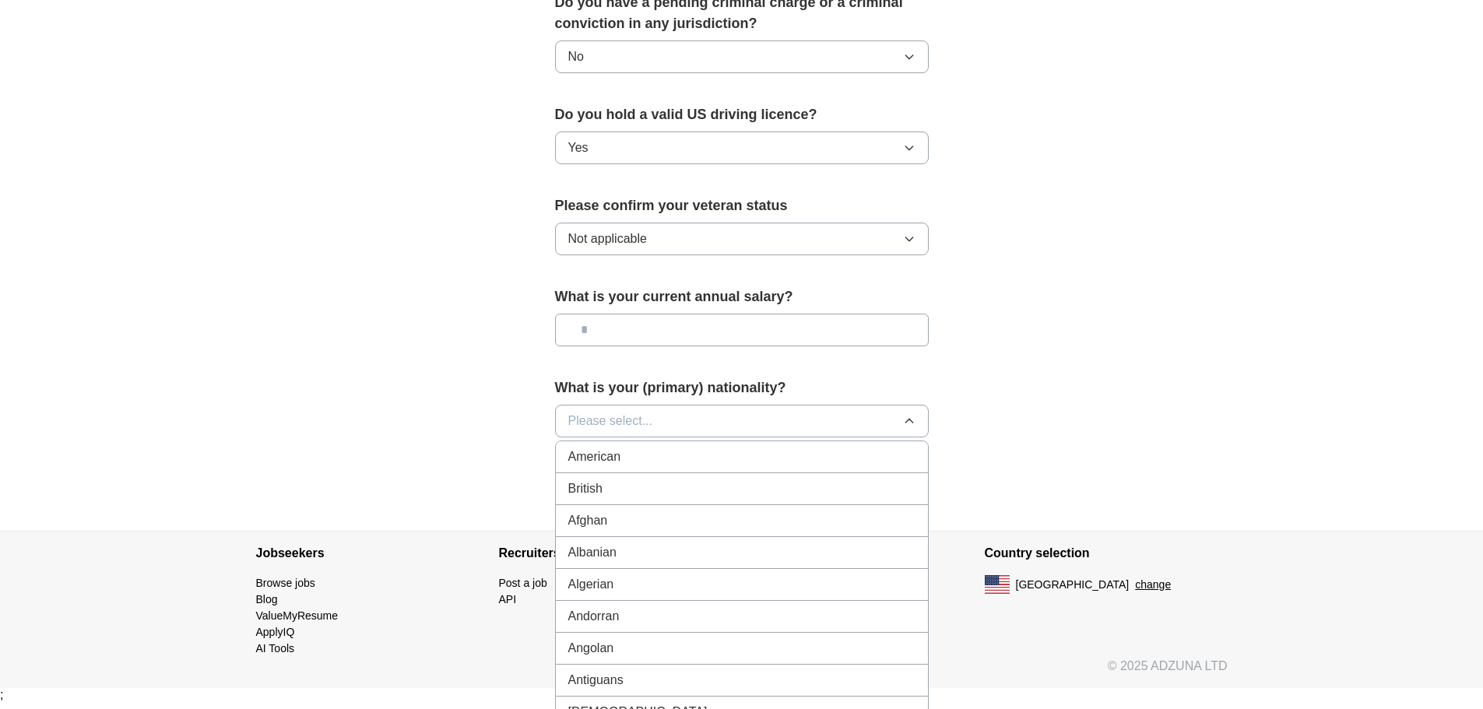
scroll to position [908, 0]
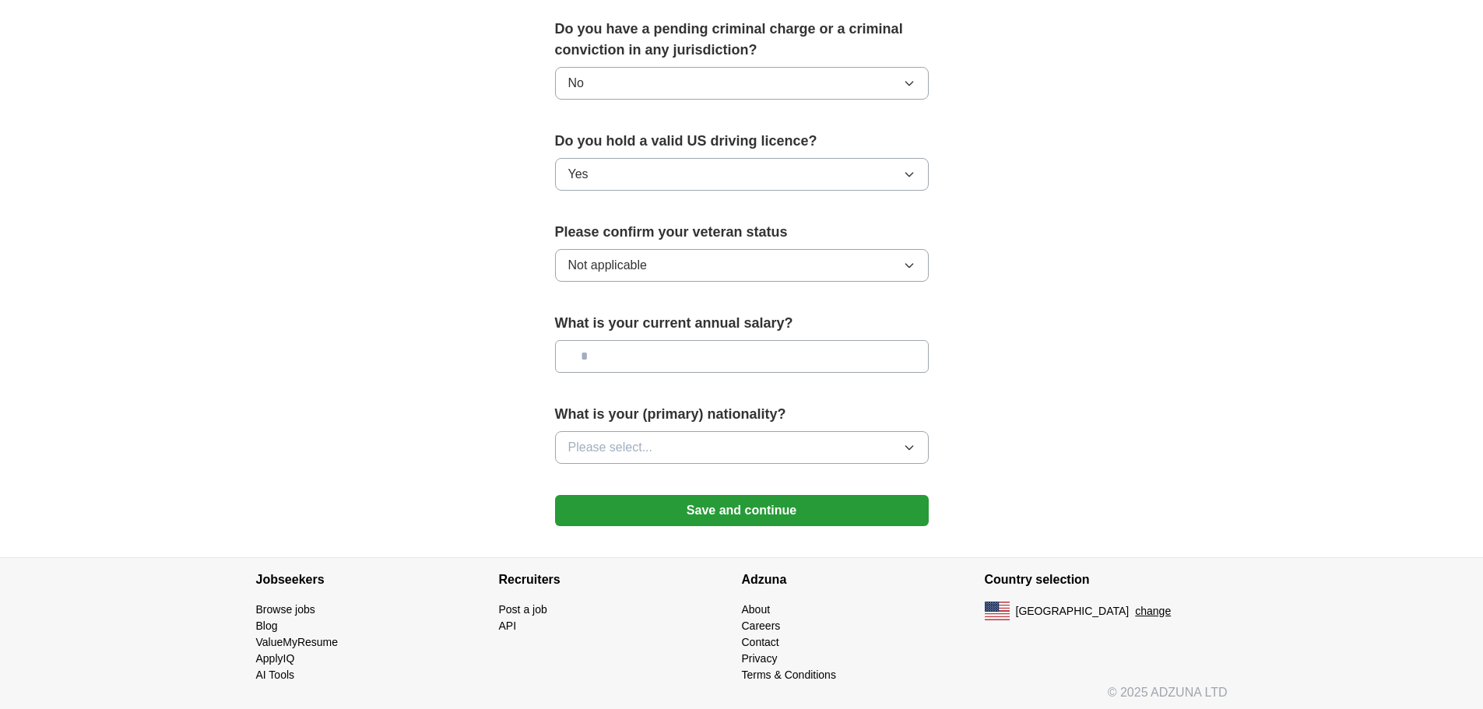
click at [769, 495] on button "Save and continue" at bounding box center [742, 510] width 374 height 31
